Goal: Information Seeking & Learning: Compare options

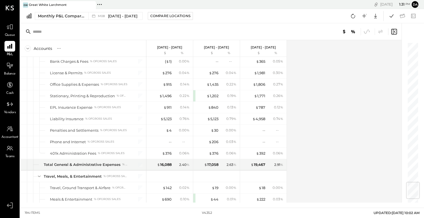
scroll to position [1179, 0]
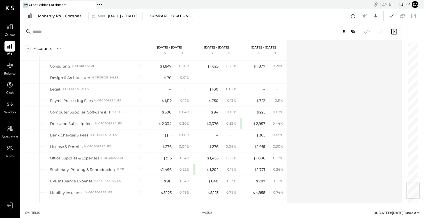
click at [304, 104] on div "Accounts S % GL [DATE] - [DATE] $ % [DATE] - [DATE] $ % [DATE] - [DATE] $ % SAL…" at bounding box center [211, 121] width 382 height 163
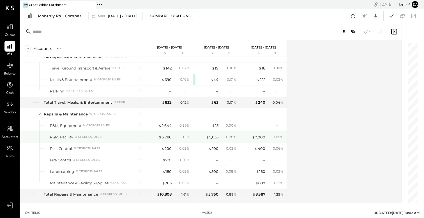
scroll to position [1380, 0]
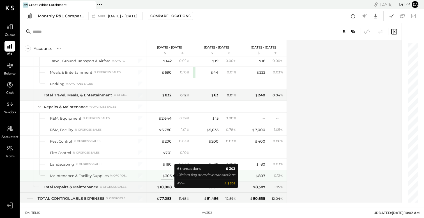
click at [167, 177] on div "$ 303" at bounding box center [167, 175] width 10 height 5
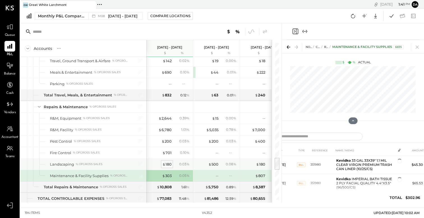
click at [169, 165] on div "$ 180" at bounding box center [166, 164] width 9 height 5
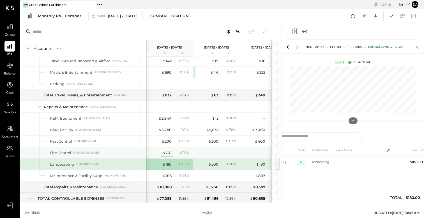
click at [168, 154] on div "$ 701" at bounding box center [166, 152] width 9 height 5
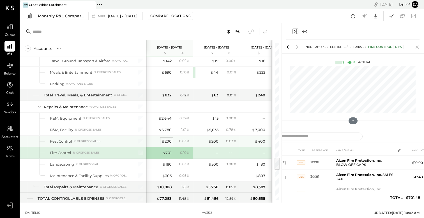
click at [169, 141] on div "$ 200" at bounding box center [167, 141] width 10 height 5
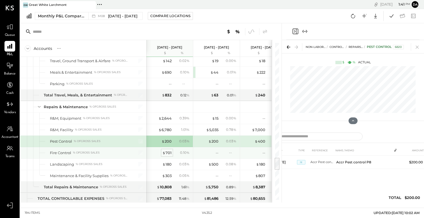
click at [168, 150] on div "$ 701" at bounding box center [166, 152] width 9 height 5
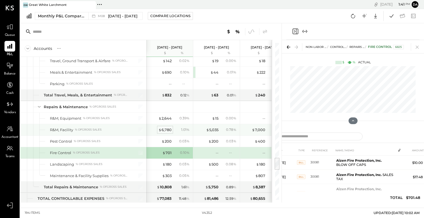
click at [168, 130] on div "$ 6,780" at bounding box center [164, 129] width 13 height 5
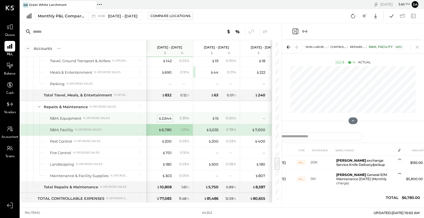
click at [168, 119] on div "$ 2,644" at bounding box center [164, 118] width 13 height 5
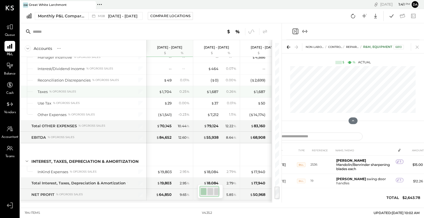
scroll to position [1727, 0]
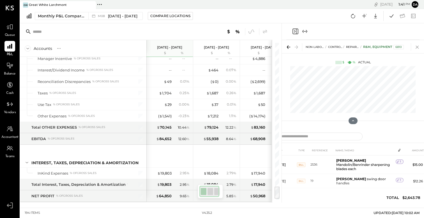
click at [417, 48] on icon at bounding box center [417, 47] width 3 height 3
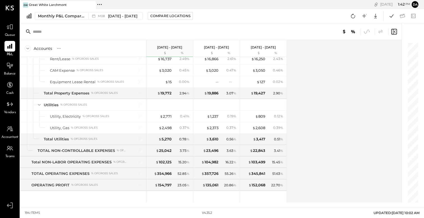
scroll to position [1554, 0]
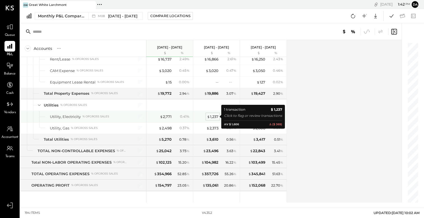
click at [213, 117] on div "$ 1,237" at bounding box center [212, 116] width 11 height 5
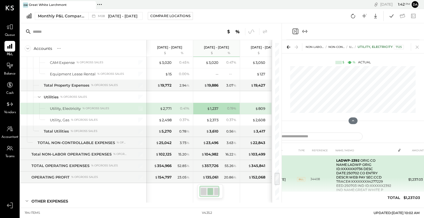
scroll to position [15, 0]
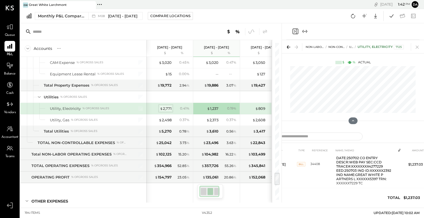
click at [165, 106] on div "$ 2,771" at bounding box center [166, 108] width 12 height 5
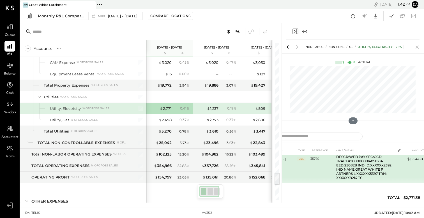
scroll to position [68, 0]
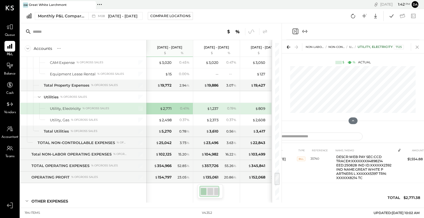
click at [417, 47] on icon at bounding box center [417, 47] width 3 height 3
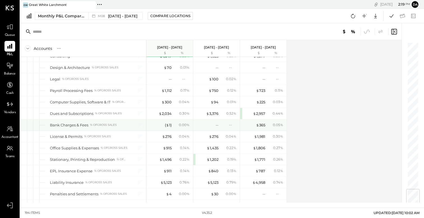
scroll to position [1261, 0]
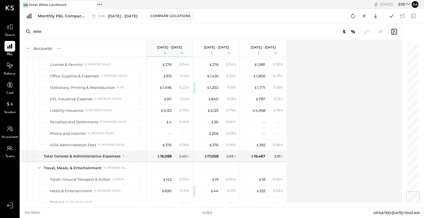
click at [287, 0] on html "Queue P&L Balance Cash Vendors Accountant Teams v 4.35.2 GW [GEOGRAPHIC_DATA] P…" at bounding box center [212, 109] width 424 height 218
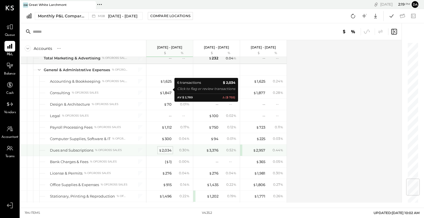
scroll to position [1150, 0]
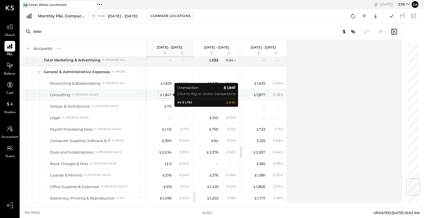
click at [165, 96] on div "$ 1,847" at bounding box center [166, 94] width 12 height 5
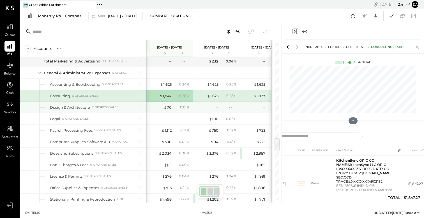
scroll to position [1143, 0]
